Goal: Transaction & Acquisition: Purchase product/service

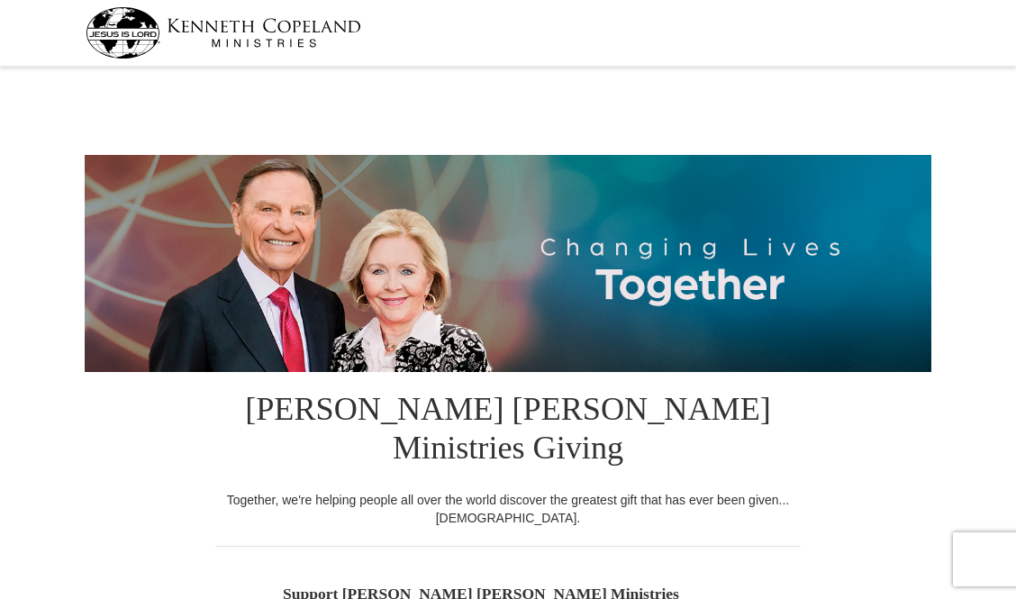
select select "KY"
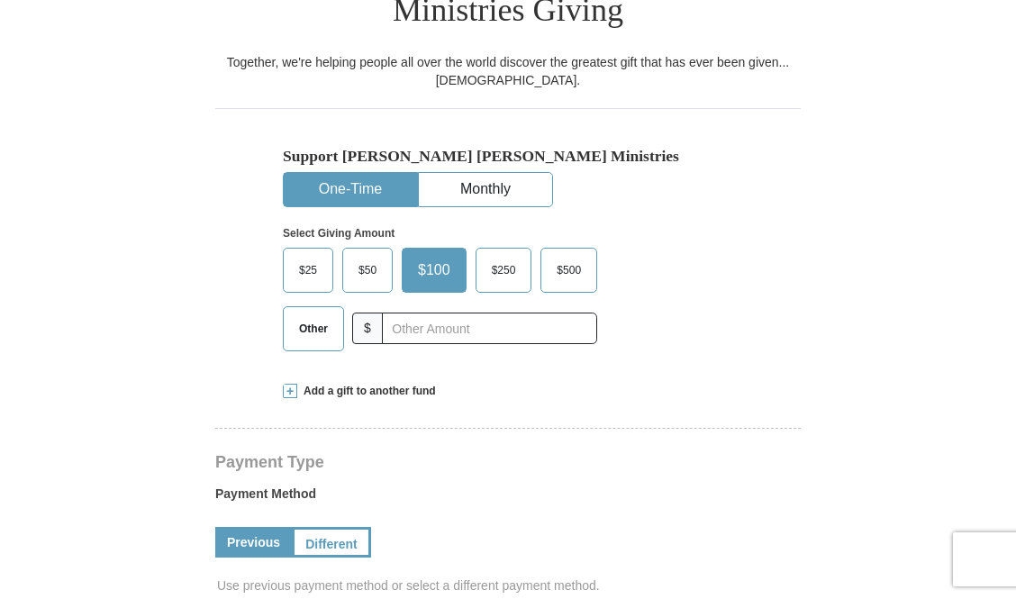
scroll to position [450, 0]
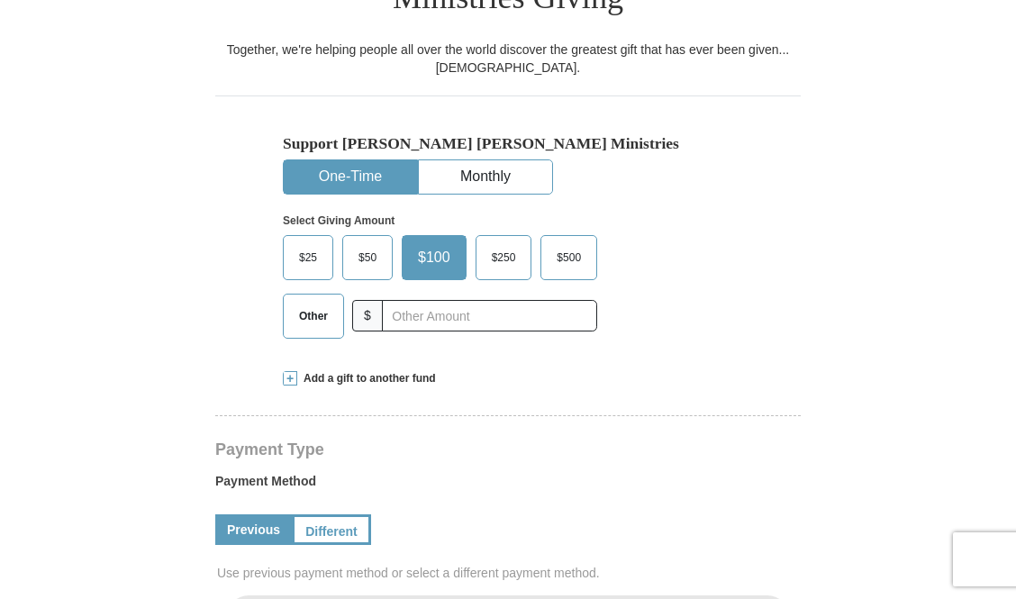
click at [580, 244] on span "$500" at bounding box center [569, 257] width 42 height 27
click at [0, 0] on input "$500" at bounding box center [0, 0] width 0 height 0
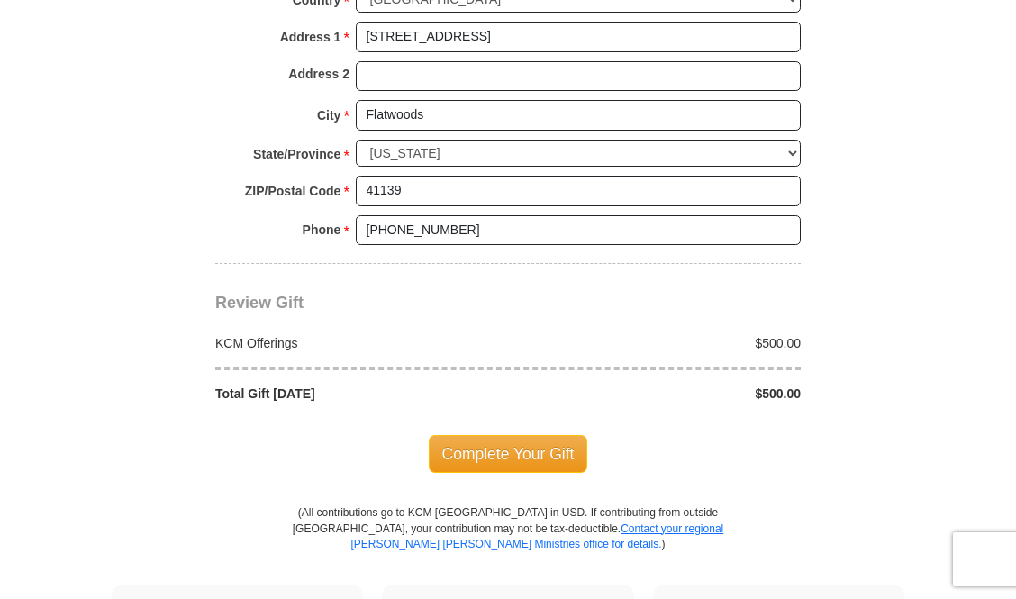
scroll to position [1441, 0]
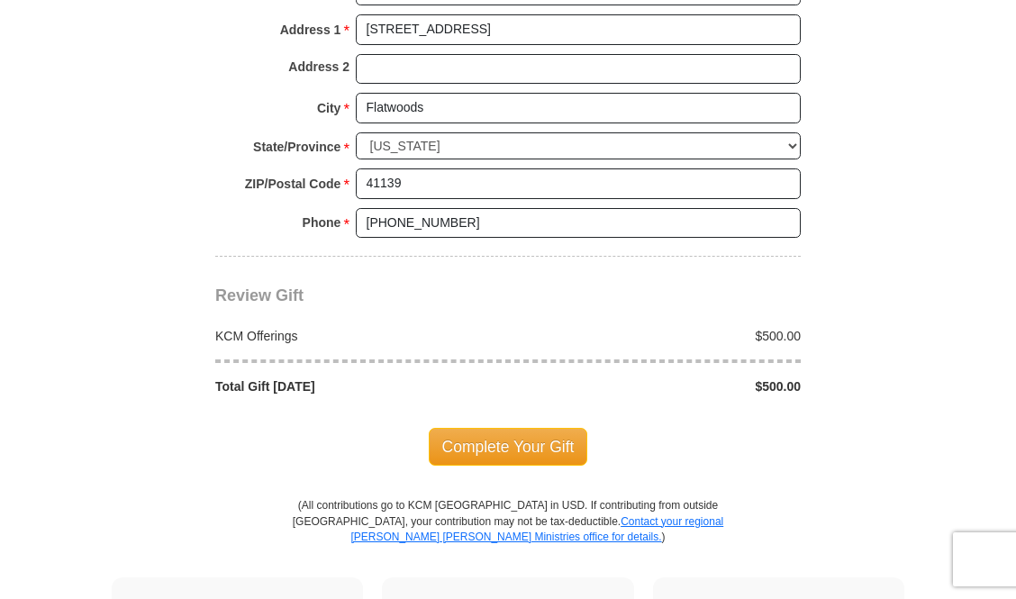
click at [518, 428] on span "Complete Your Gift" at bounding box center [508, 447] width 159 height 38
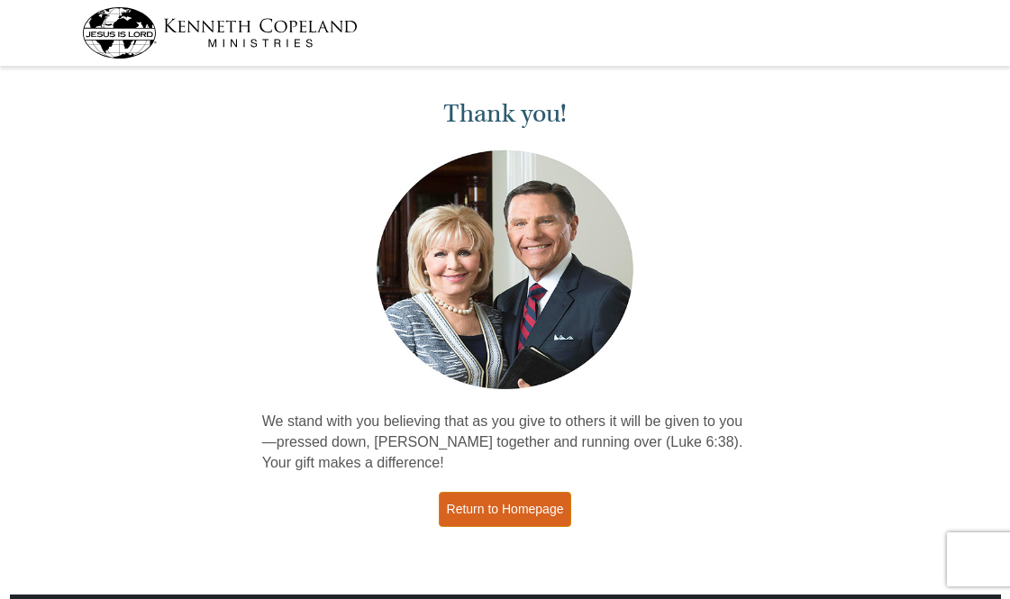
click at [501, 507] on link "Return to Homepage" at bounding box center [505, 509] width 133 height 35
